Goal: Transaction & Acquisition: Obtain resource

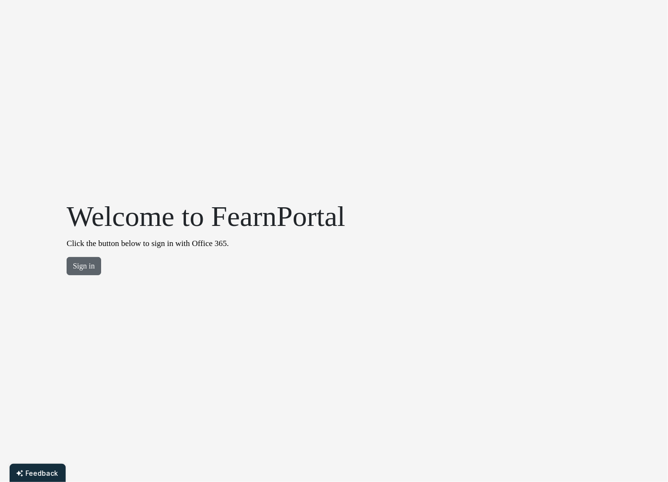
click at [85, 267] on button "Sign in" at bounding box center [84, 266] width 34 height 18
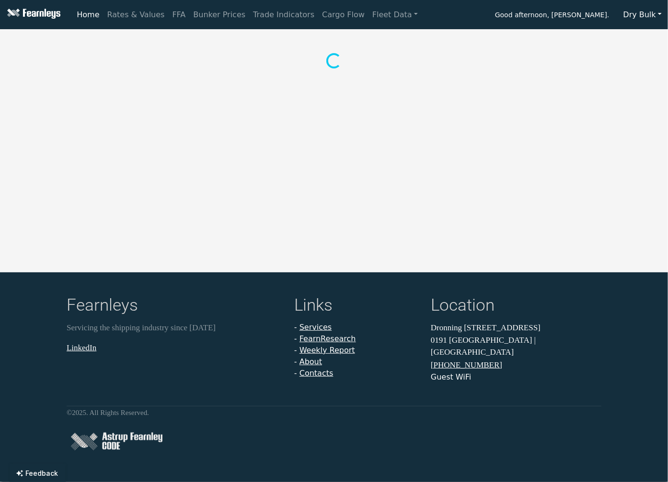
click at [653, 12] on button "Dry Bulk" at bounding box center [642, 15] width 51 height 18
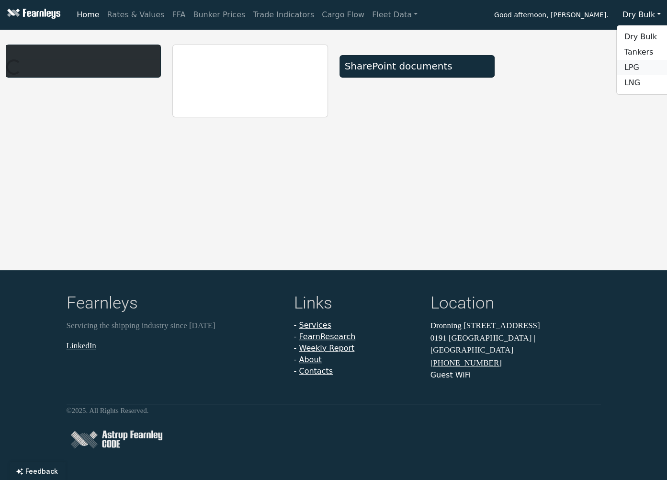
drag, startPoint x: 641, startPoint y: 68, endPoint x: 665, endPoint y: 80, distance: 26.3
click at [641, 68] on link "LPG" at bounding box center [655, 67] width 76 height 15
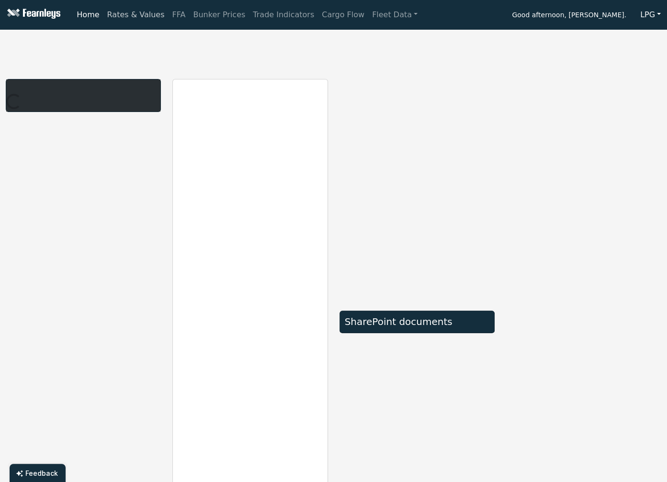
click at [116, 16] on link "Rates & Values" at bounding box center [135, 14] width 65 height 19
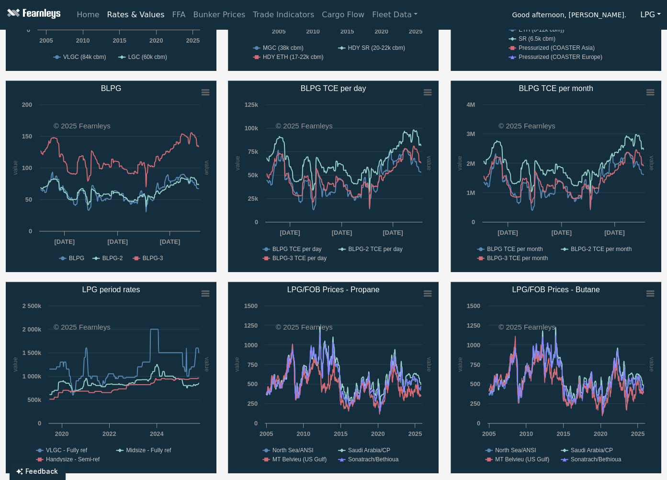
scroll to position [241, 0]
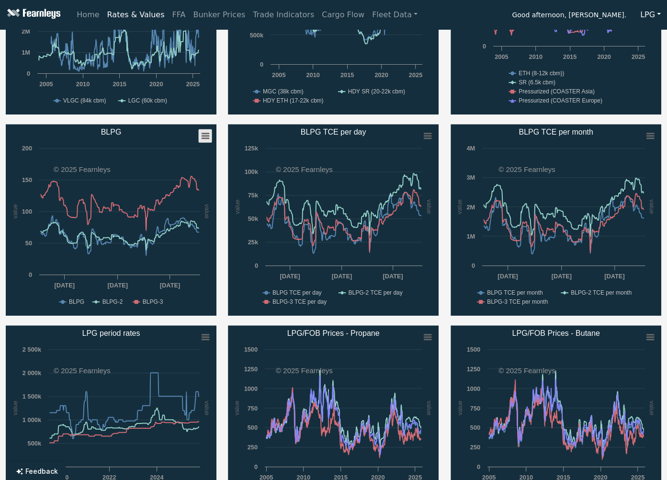
click at [201, 138] on rect "BLPG" at bounding box center [205, 135] width 13 height 13
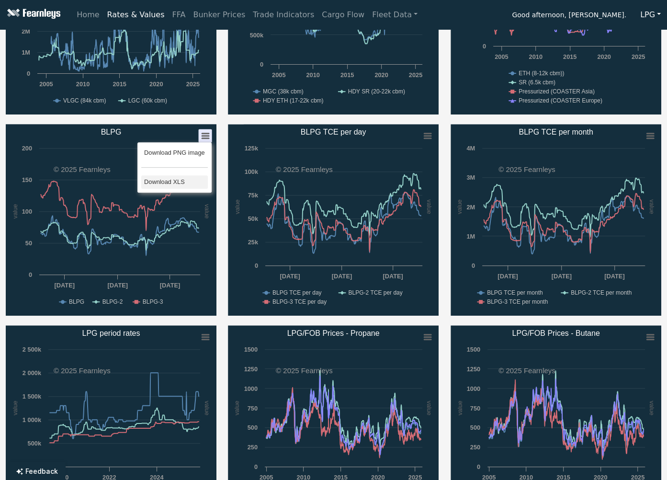
click at [188, 179] on li "Download XLS" at bounding box center [174, 181] width 67 height 13
